Goal: Task Accomplishment & Management: Use online tool/utility

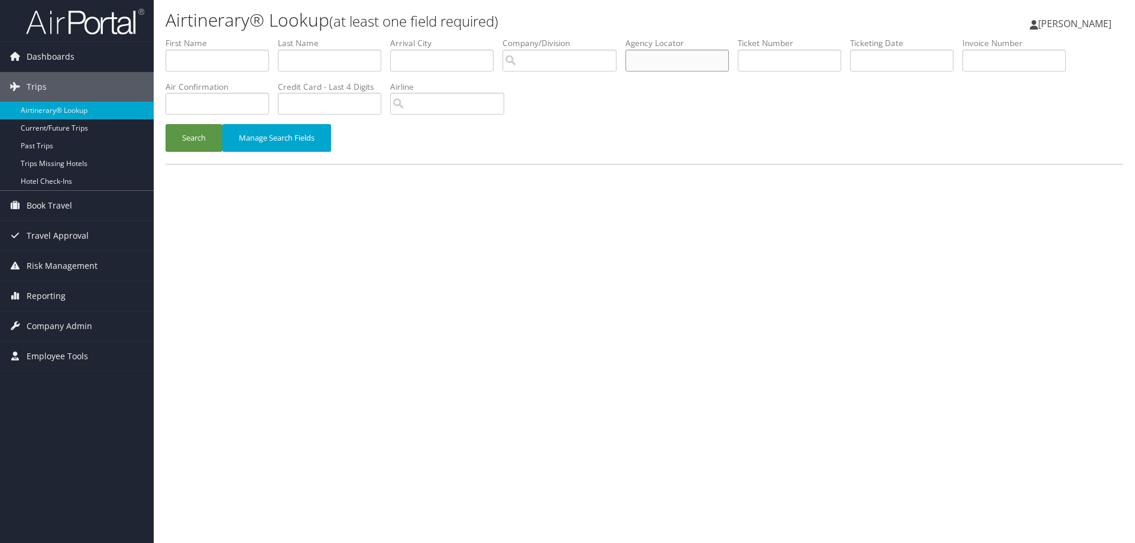
click at [681, 62] on input "text" at bounding box center [677, 61] width 103 height 22
paste input "BSP6RZ"
type input "BSP6RZ"
click at [204, 137] on button "Search" at bounding box center [194, 138] width 57 height 28
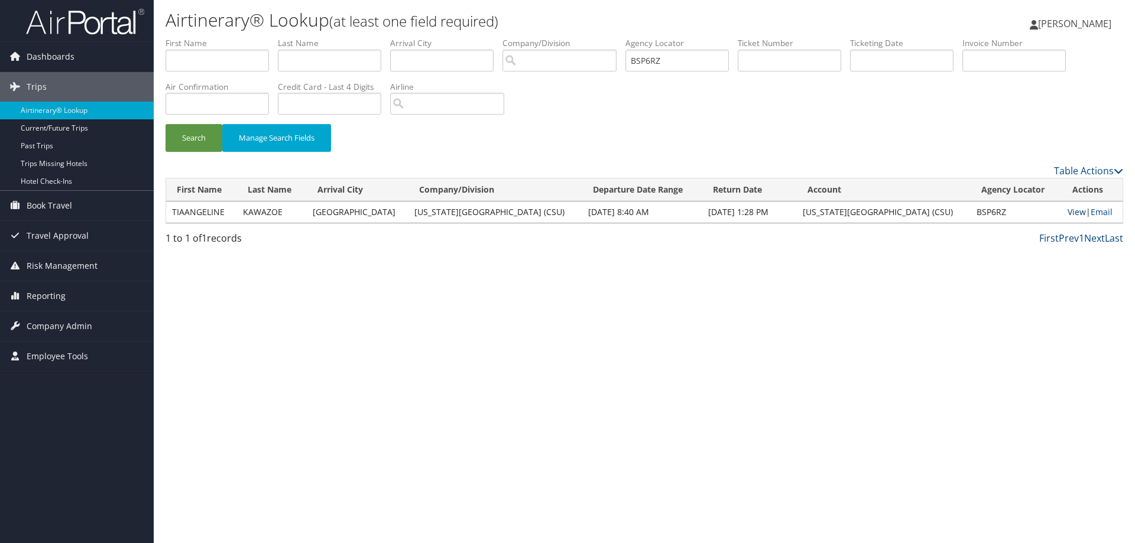
click at [1073, 215] on link "View" at bounding box center [1077, 211] width 18 height 11
click at [61, 294] on span "Reporting" at bounding box center [46, 296] width 39 height 30
drag, startPoint x: 46, startPoint y: 318, endPoint x: 20, endPoint y: 311, distance: 26.4
click at [45, 318] on link "Unused Tickets" at bounding box center [77, 320] width 154 height 18
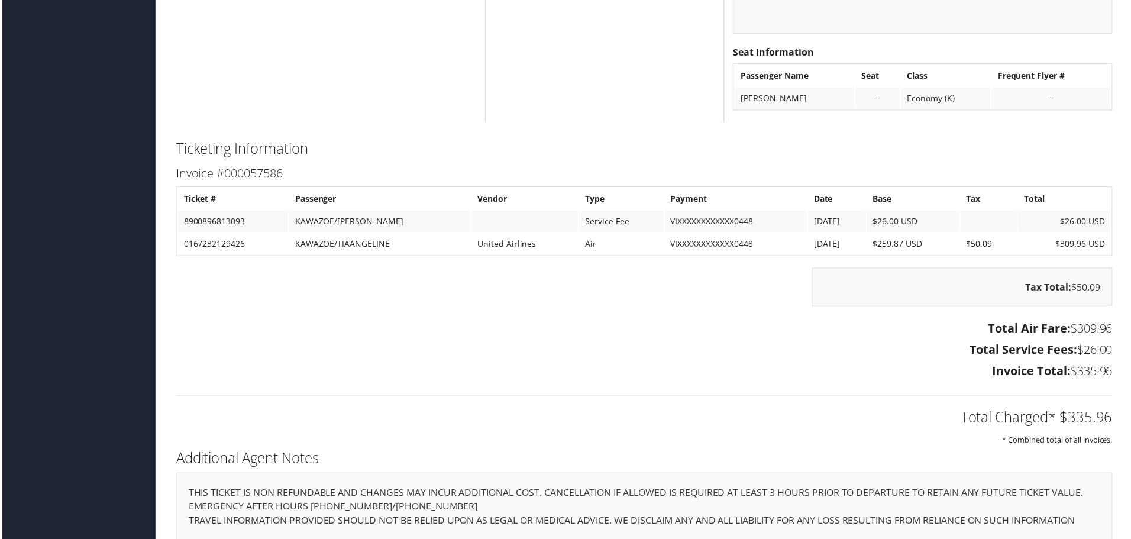
scroll to position [1086, 0]
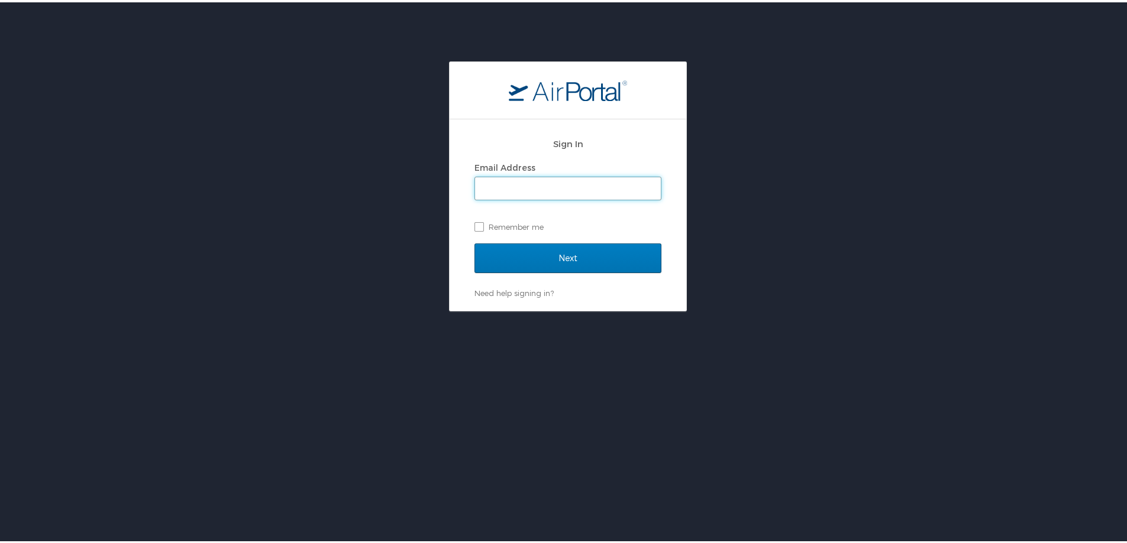
click at [545, 187] on input "Email Address" at bounding box center [568, 186] width 186 height 22
type input "pooja.malik@cbtravel.com"
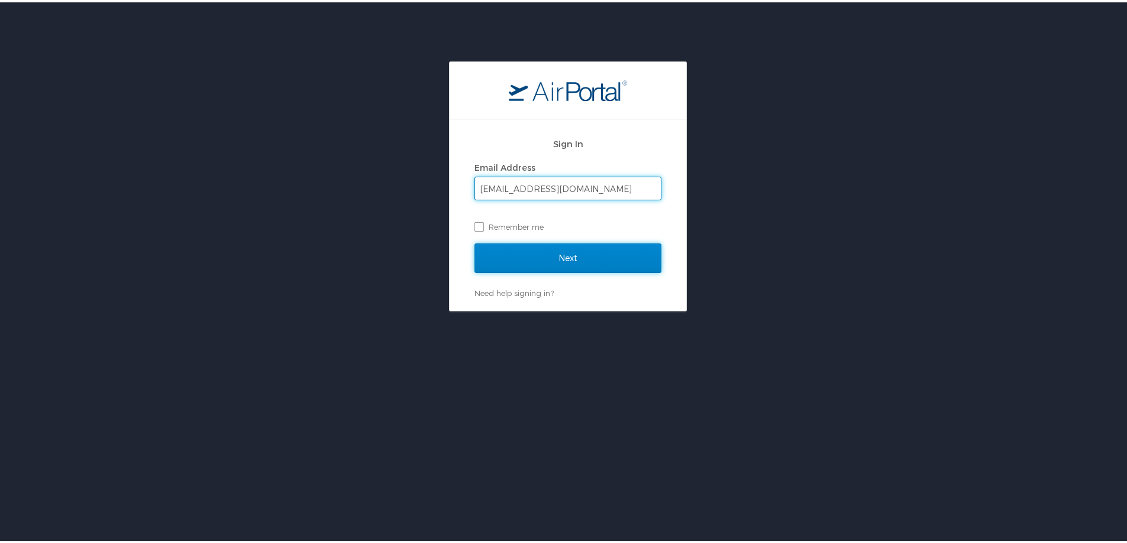
click at [507, 251] on input "Next" at bounding box center [567, 256] width 187 height 30
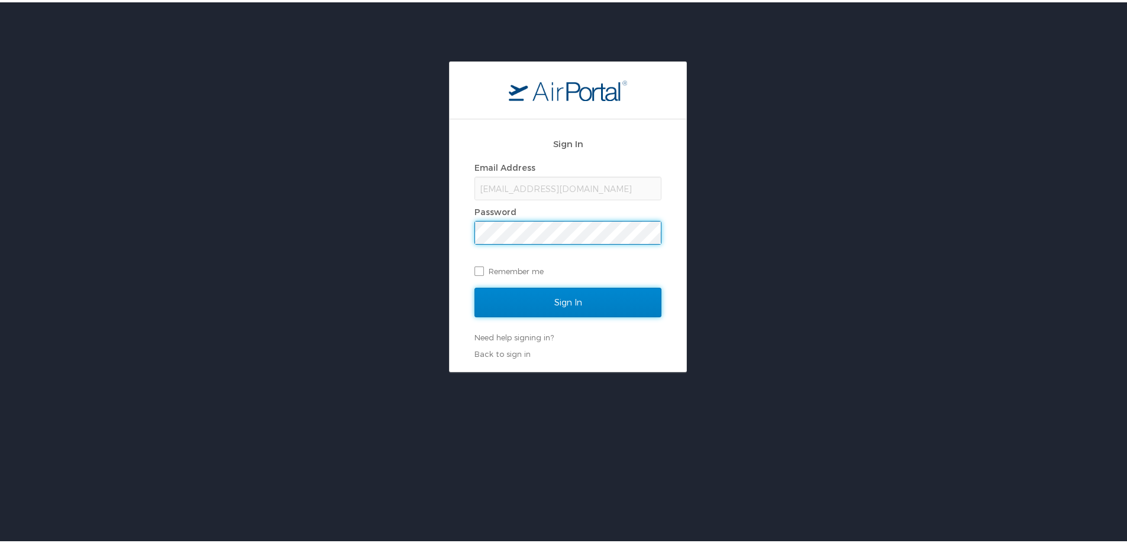
click at [526, 306] on input "Sign In" at bounding box center [567, 301] width 187 height 30
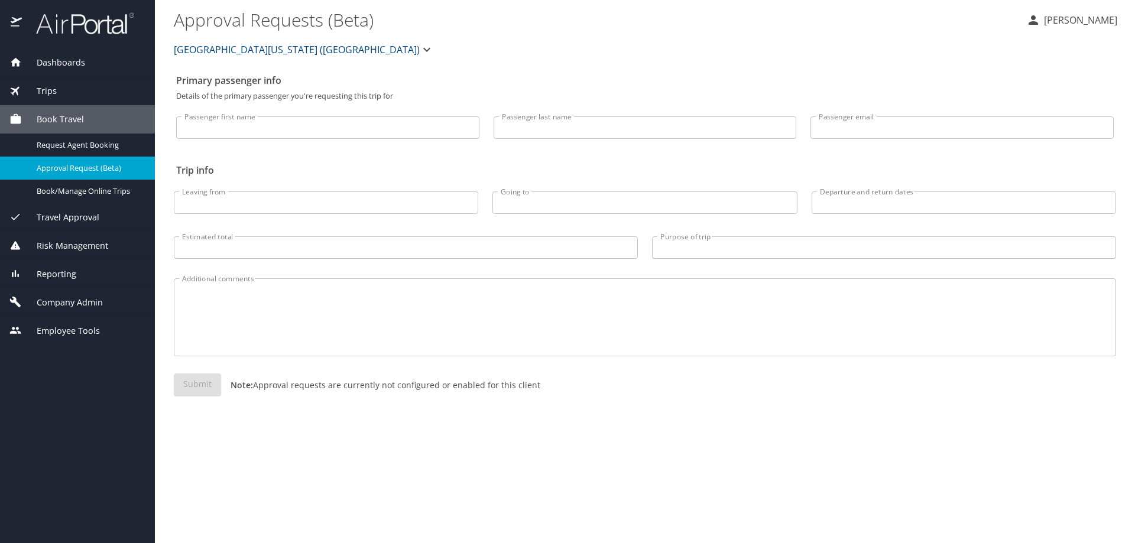
click at [48, 273] on span "Reporting" at bounding box center [49, 274] width 54 height 13
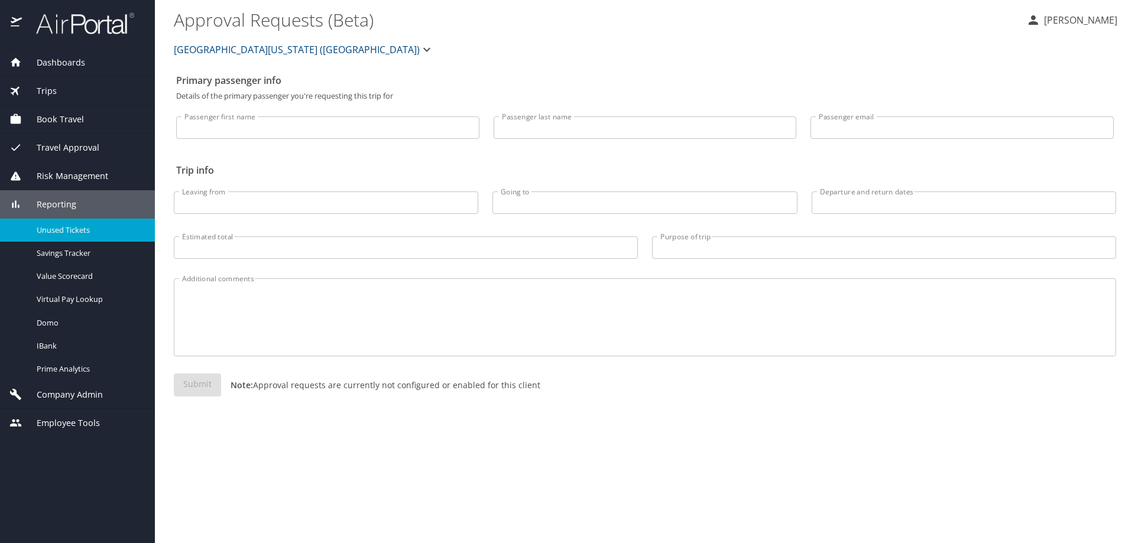
click at [56, 228] on span "Unused Tickets" at bounding box center [89, 230] width 104 height 11
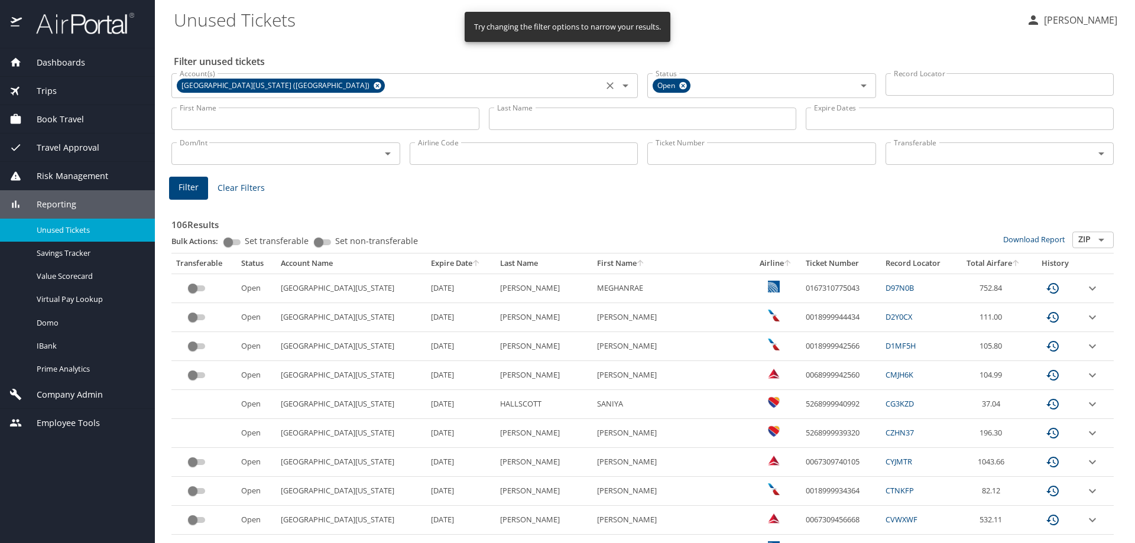
click at [373, 82] on icon at bounding box center [377, 85] width 9 height 13
click at [313, 82] on input "Account(s)" at bounding box center [387, 84] width 425 height 15
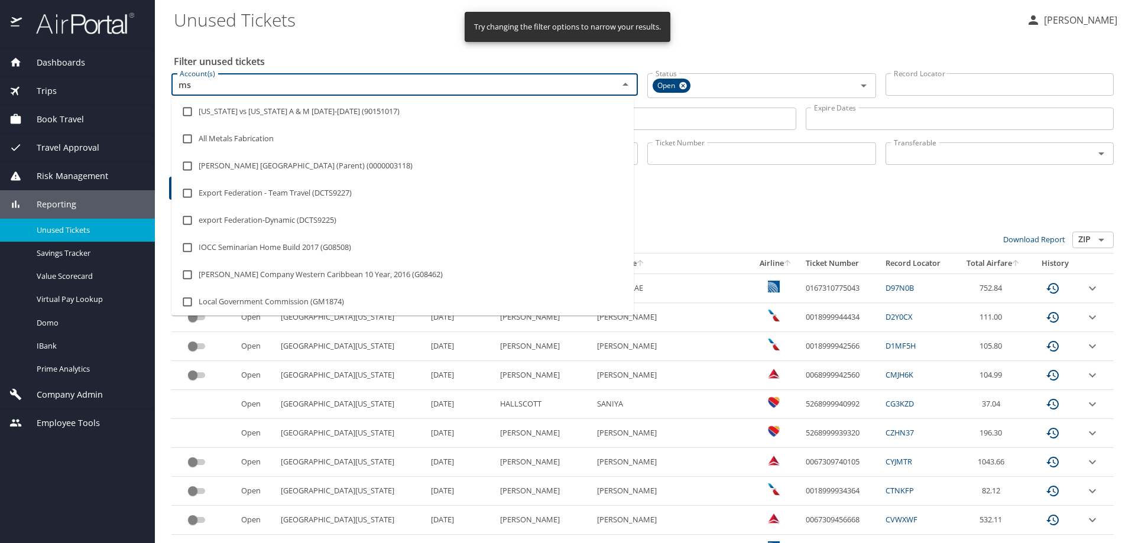
type input "msu"
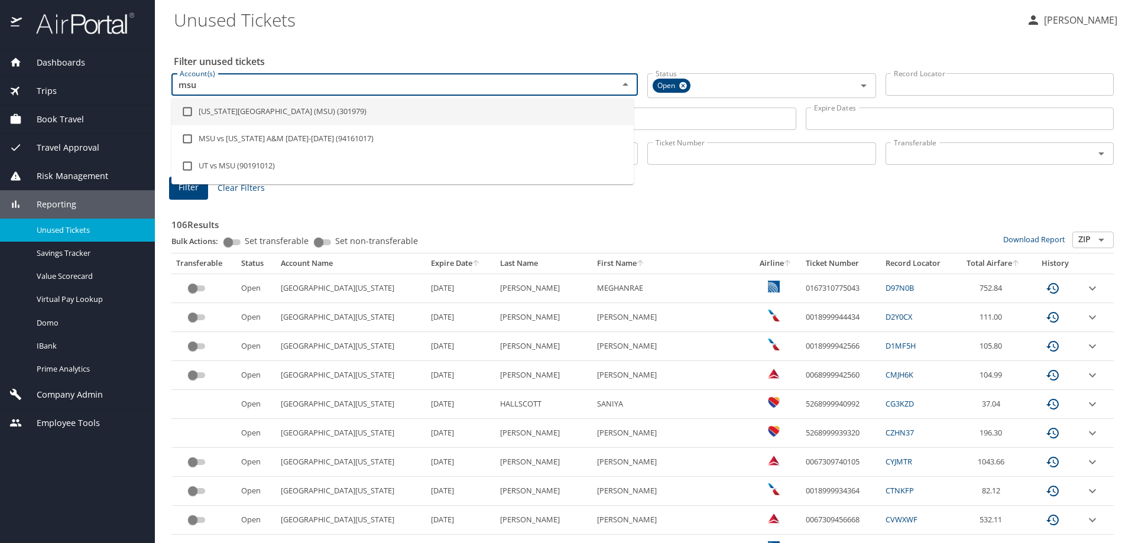
click at [312, 108] on li "[US_STATE][GEOGRAPHIC_DATA] (MSU) (301979)" at bounding box center [402, 111] width 462 height 27
checkbox input "true"
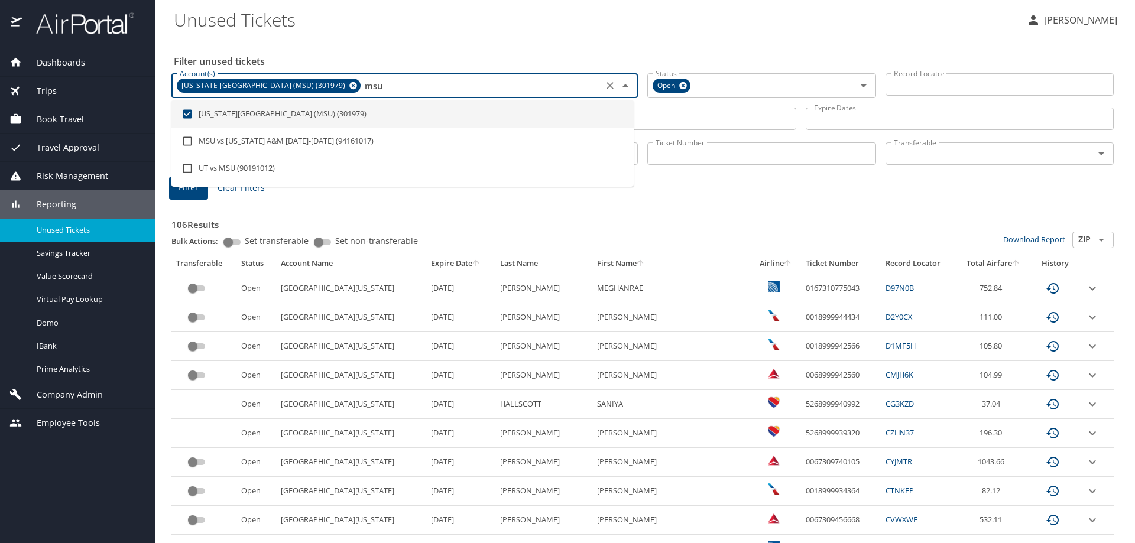
type input "msu"
click at [355, 37] on Tickets "Unused Tickets" at bounding box center [595, 19] width 843 height 37
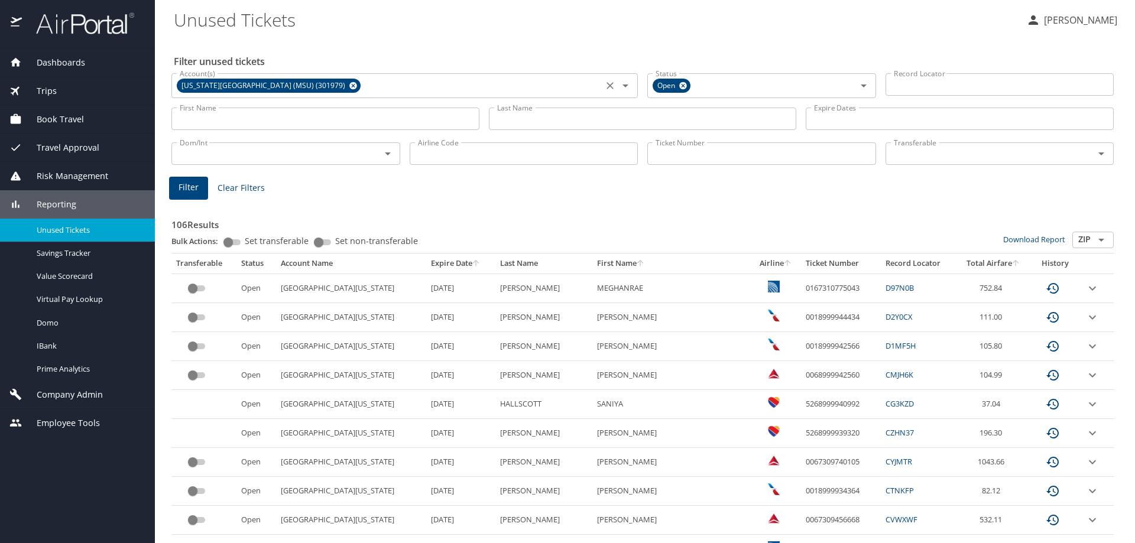
click at [347, 118] on input "First Name" at bounding box center [325, 119] width 308 height 22
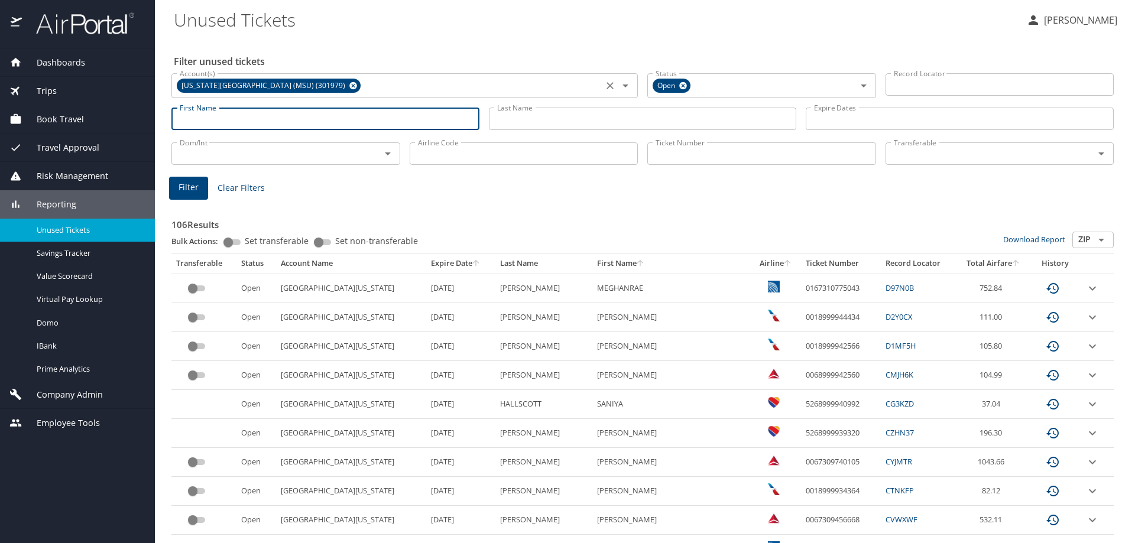
click at [500, 121] on input "Last Name" at bounding box center [643, 119] width 308 height 22
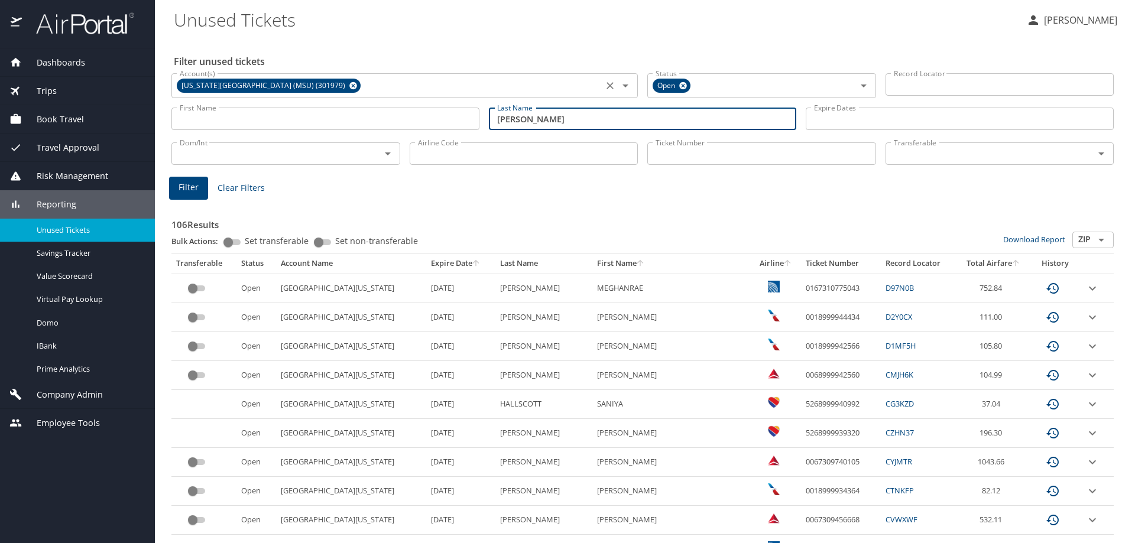
click at [203, 184] on button "Filter" at bounding box center [188, 188] width 39 height 23
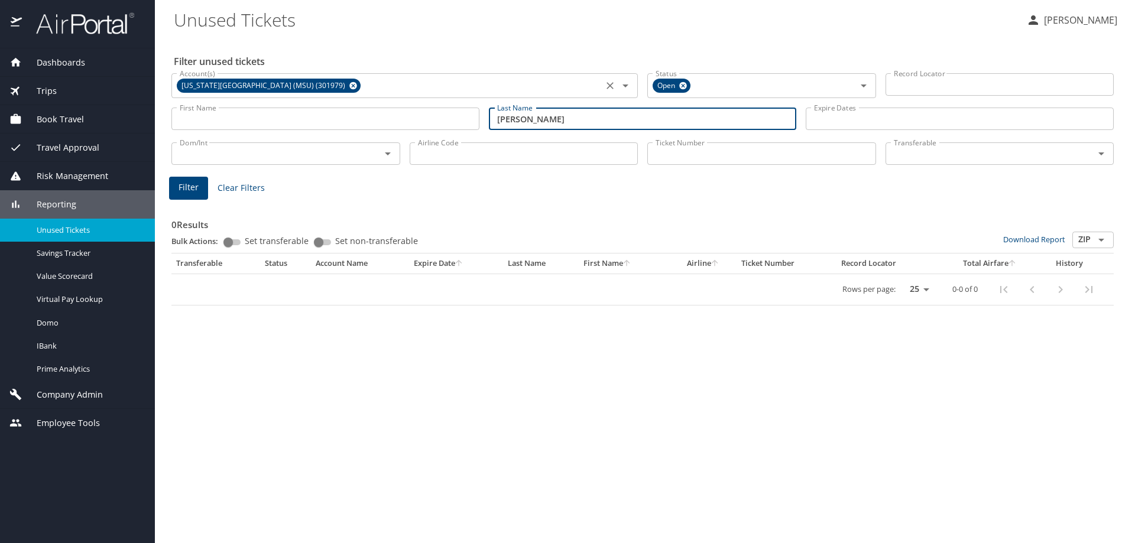
drag, startPoint x: 551, startPoint y: 116, endPoint x: 501, endPoint y: 116, distance: 49.7
click at [501, 116] on input "[PERSON_NAME]" at bounding box center [643, 119] width 308 height 22
type input "[PERSON_NAME]"
click at [199, 189] on button "Filter" at bounding box center [188, 188] width 39 height 23
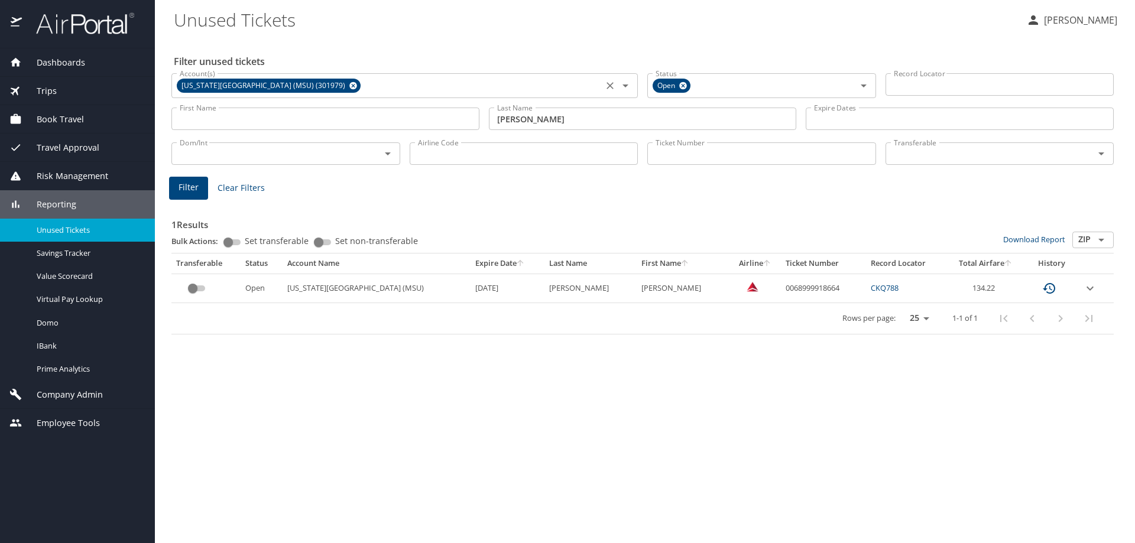
click at [1087, 288] on icon "expand row" at bounding box center [1090, 288] width 7 height 4
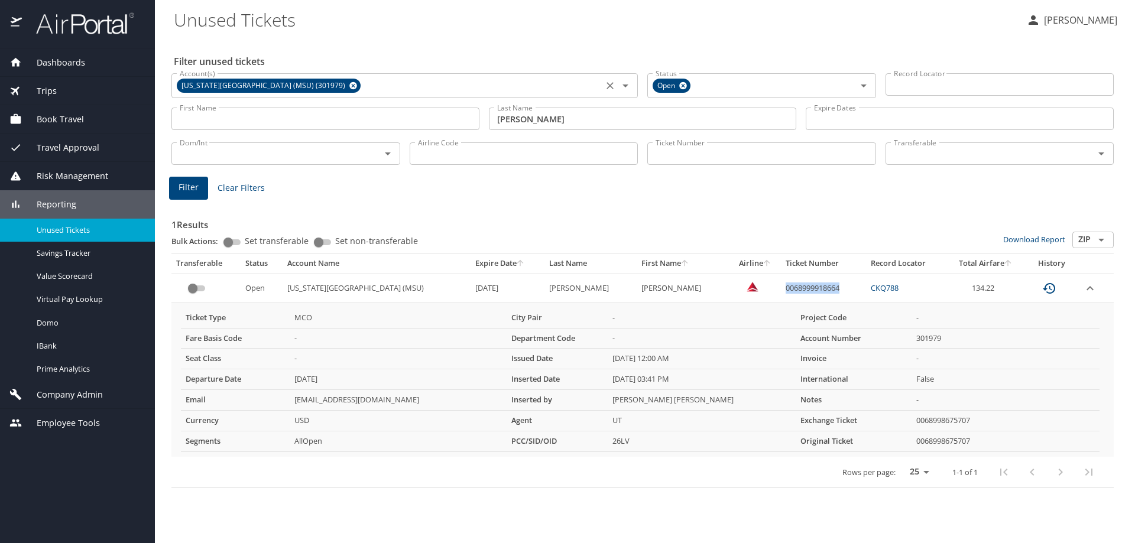
drag, startPoint x: 764, startPoint y: 286, endPoint x: 819, endPoint y: 289, distance: 55.1
click at [819, 289] on td "0068999918664" at bounding box center [823, 288] width 85 height 29
copy td "0068999918664"
